Goal: Task Accomplishment & Management: Manage account settings

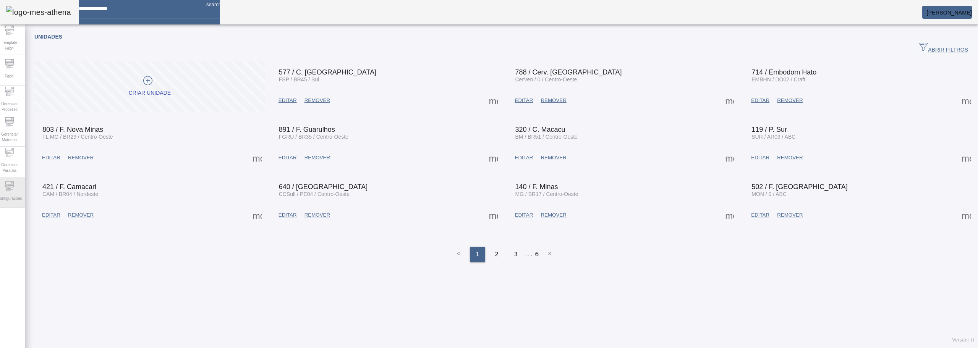
click at [9, 185] on div "Configurações" at bounding box center [9, 192] width 31 height 31
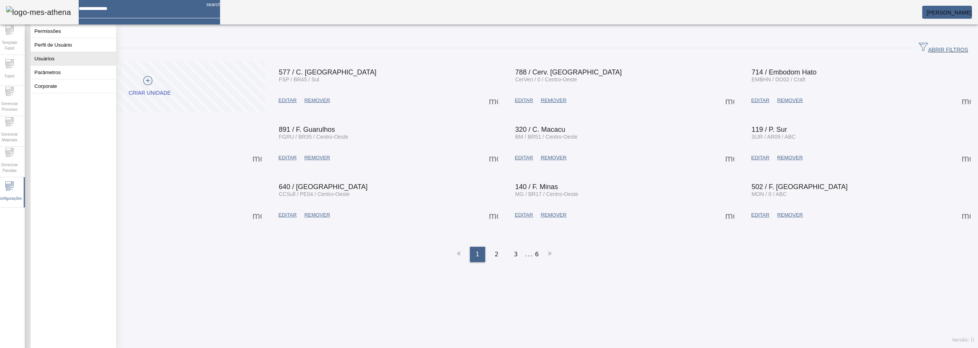
click at [50, 65] on button "Usuários" at bounding box center [74, 58] width 86 height 13
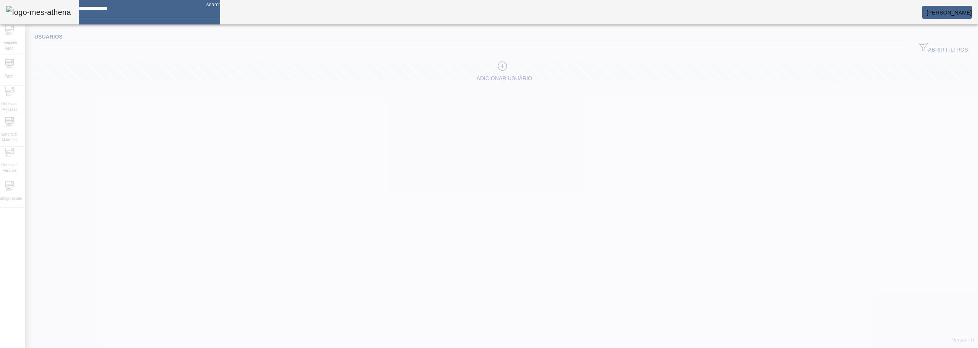
click at [5, 191] on div at bounding box center [489, 174] width 978 height 348
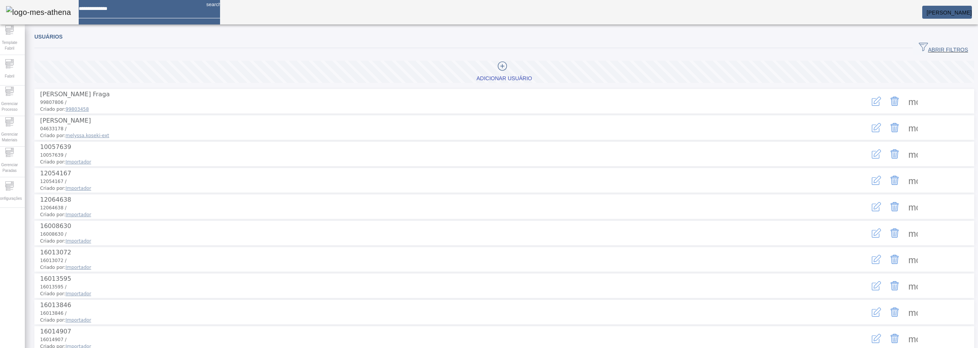
click at [919, 51] on icon "button" at bounding box center [923, 46] width 9 height 9
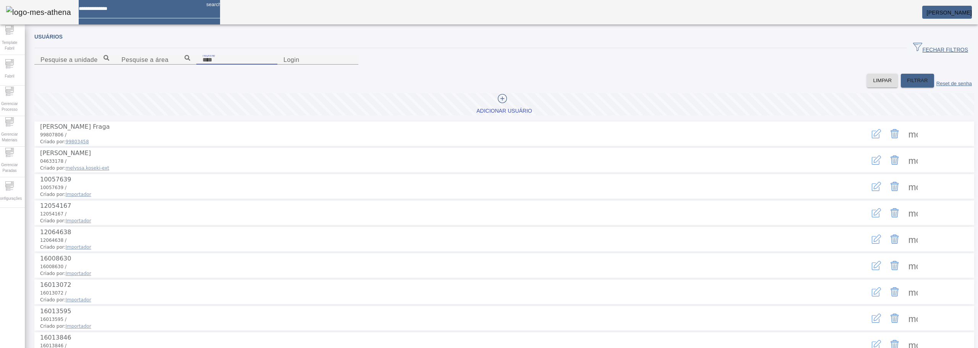
click at [271, 65] on input "Nome" at bounding box center [236, 59] width 69 height 9
type input "*******"
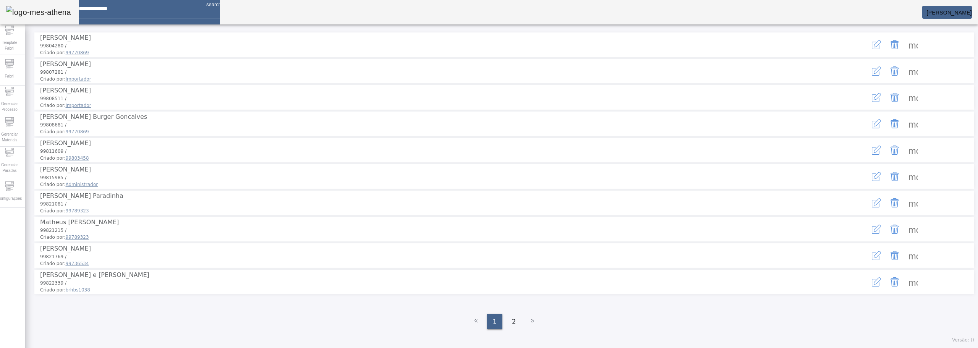
scroll to position [124, 0]
click at [508, 322] on div "2" at bounding box center [513, 321] width 15 height 15
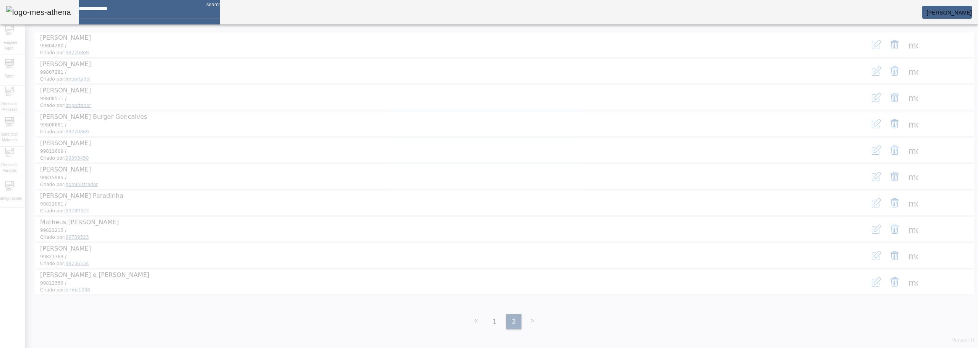
scroll to position [0, 0]
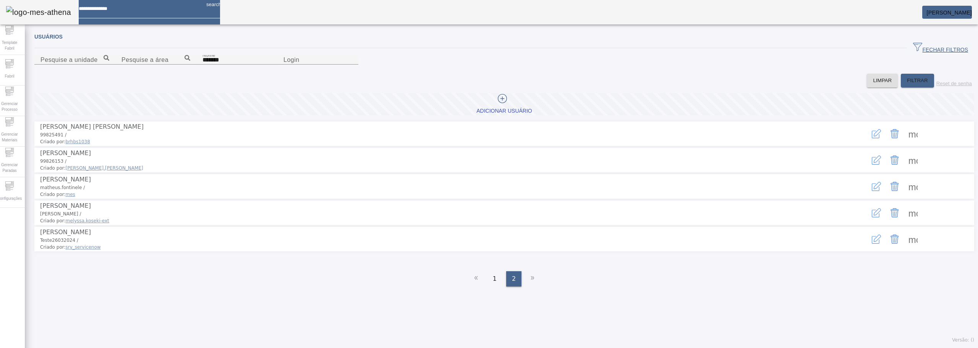
click at [872, 217] on icon "button" at bounding box center [876, 212] width 9 height 9
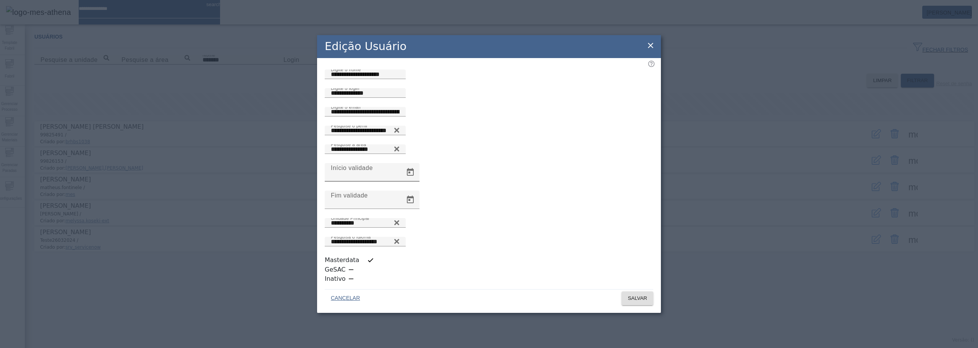
scroll to position [2, 0]
click at [399, 134] on input "**********" at bounding box center [365, 129] width 69 height 9
click at [399, 131] on icon at bounding box center [396, 128] width 5 height 5
click at [399, 134] on input "Pesquise o perfil" at bounding box center [365, 129] width 69 height 9
click at [399, 130] on icon at bounding box center [397, 128] width 6 height 6
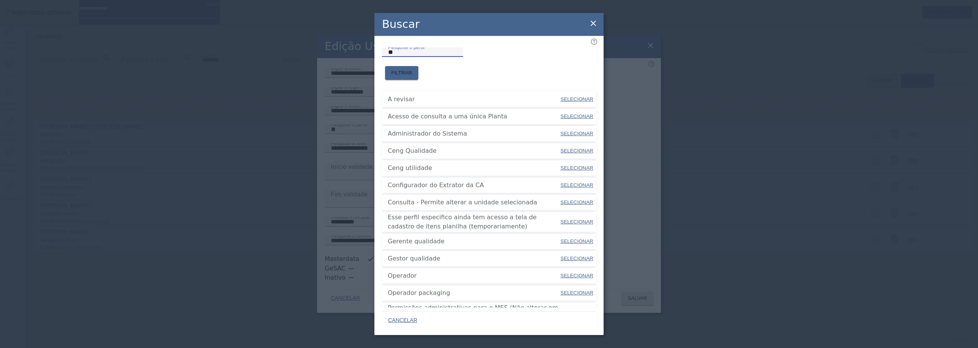
click at [420, 57] on input "**" at bounding box center [422, 52] width 69 height 9
click at [576, 131] on span "SELECIONAR" at bounding box center [576, 134] width 33 height 6
type input "**********"
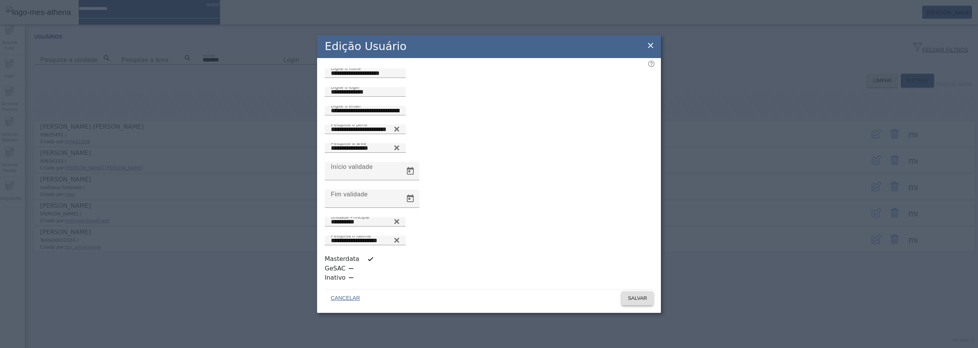
click at [639, 294] on span "SALVAR" at bounding box center [636, 298] width 19 height 8
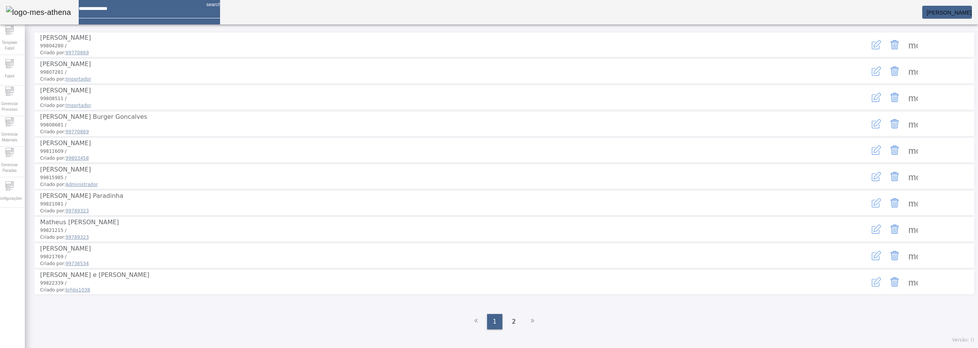
scroll to position [124, 0]
click at [948, 12] on span "[PERSON_NAME]" at bounding box center [949, 13] width 45 height 6
